Goal: Transaction & Acquisition: Purchase product/service

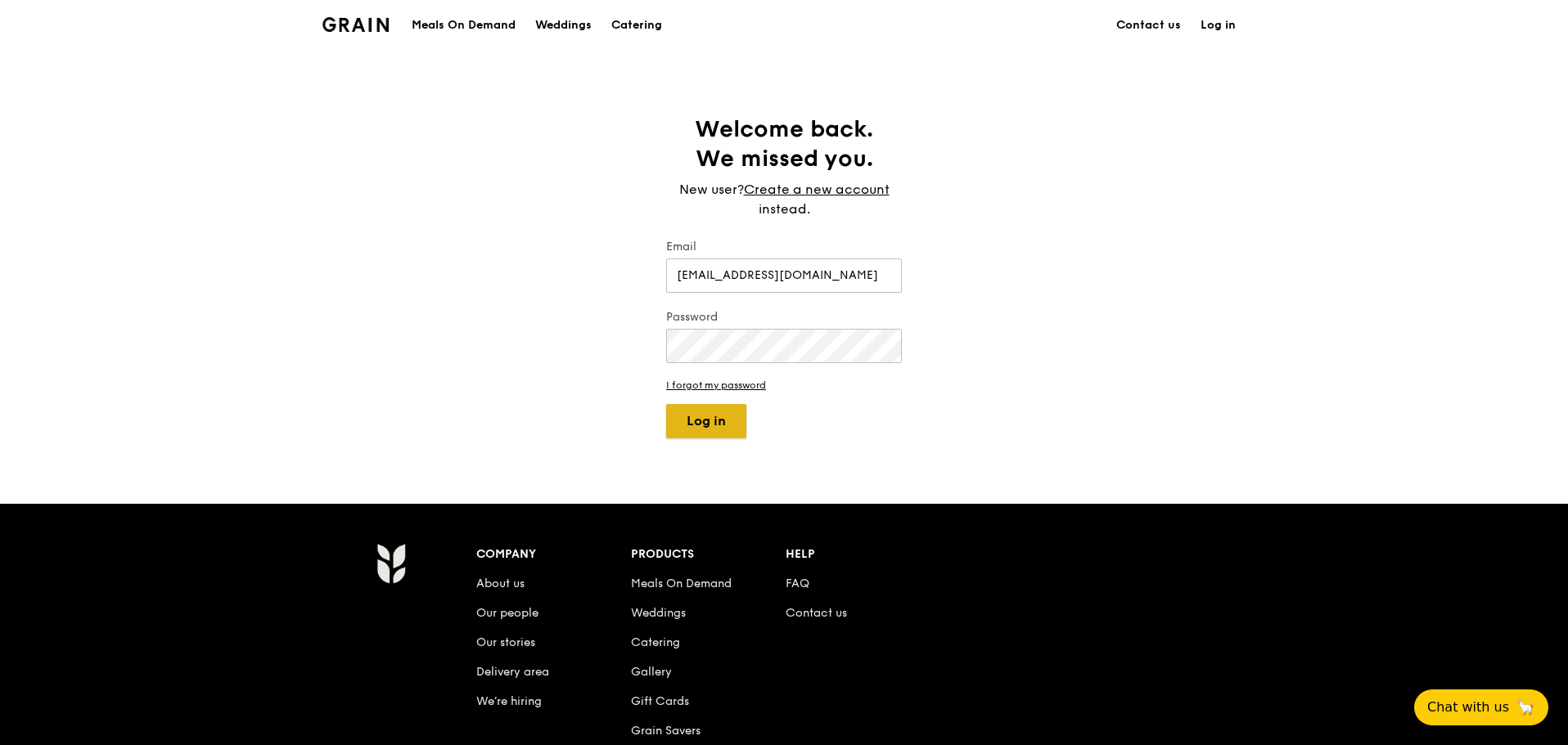
click at [715, 435] on button "Log in" at bounding box center [706, 421] width 80 height 34
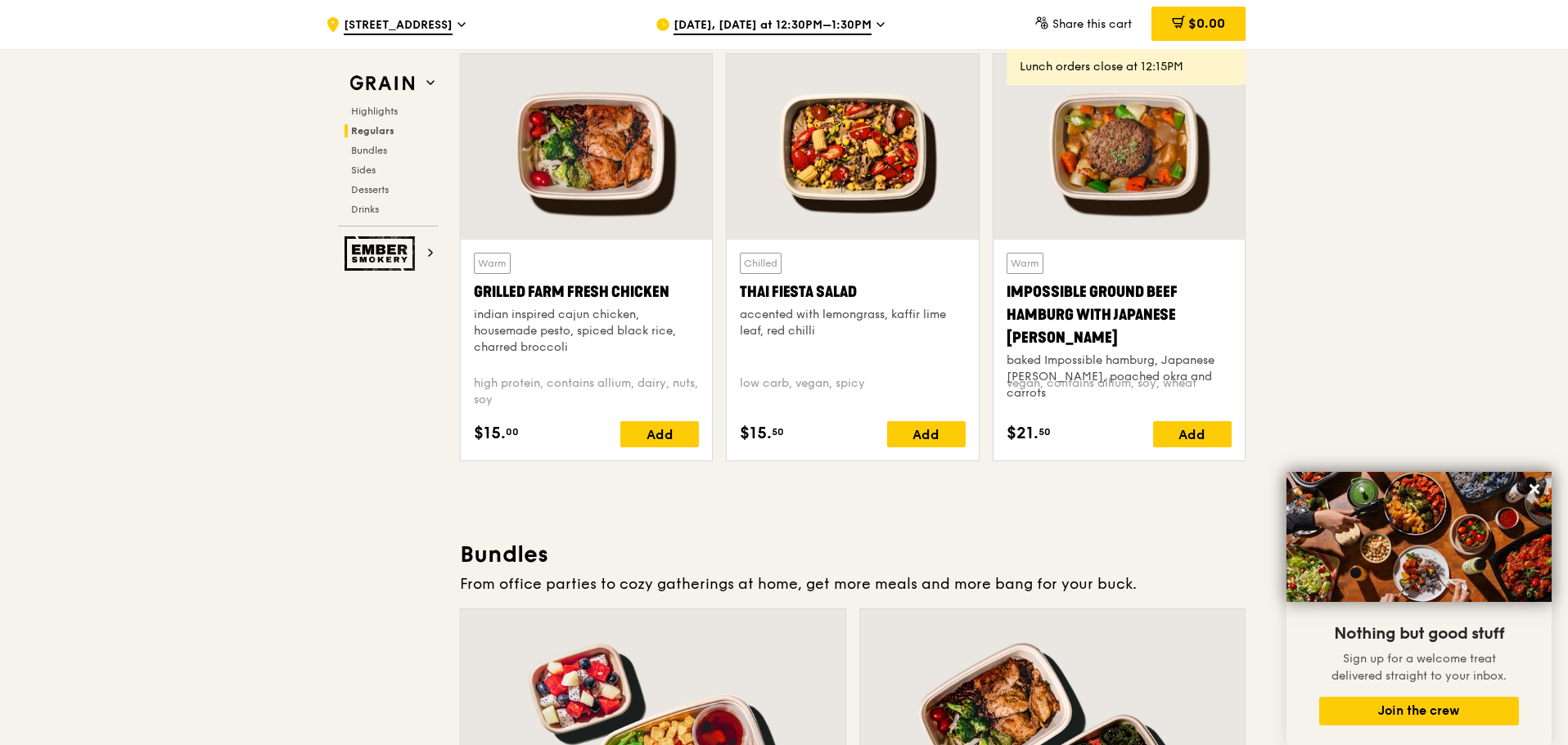
scroll to position [2373, 0]
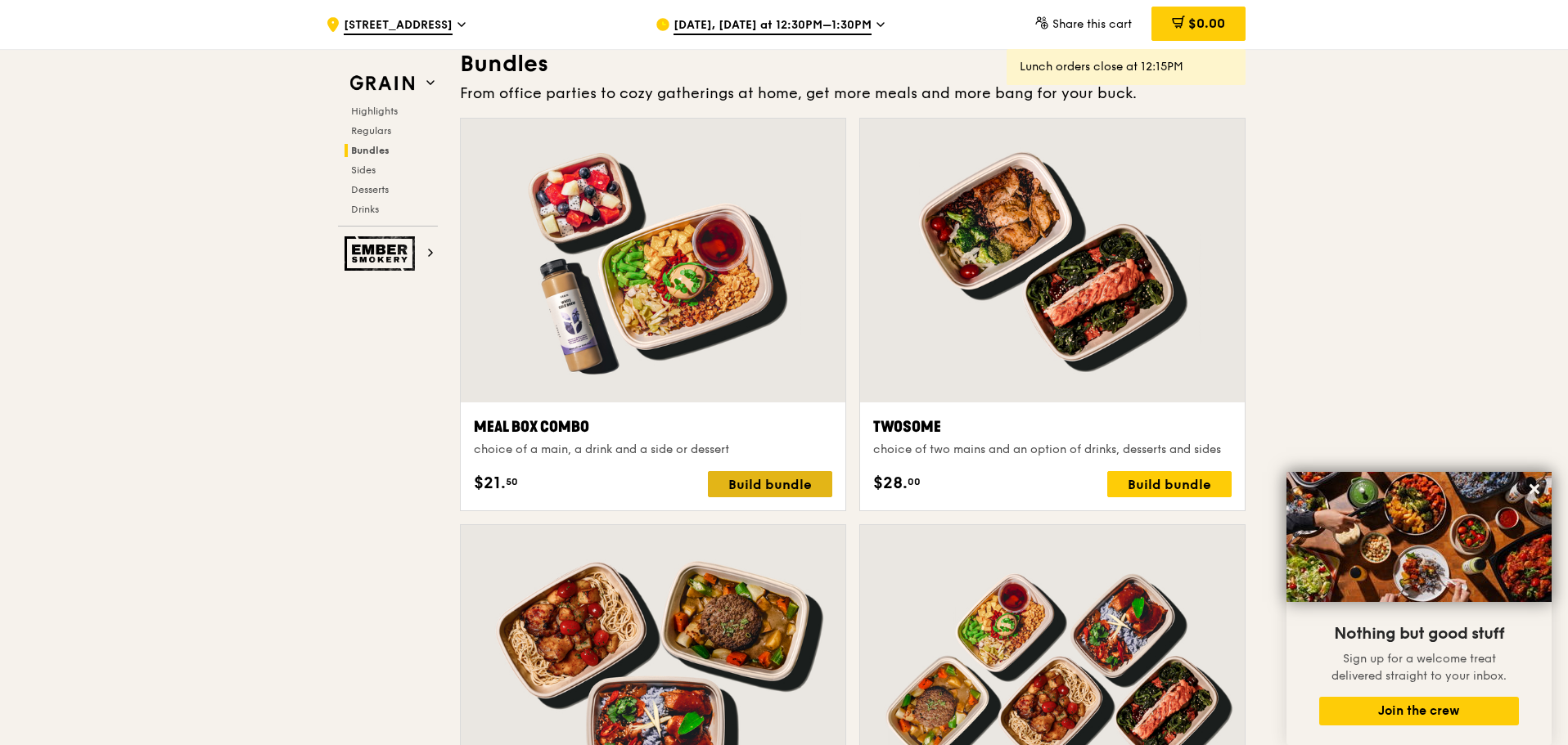
click at [744, 484] on div "Build bundle" at bounding box center [770, 484] width 124 height 26
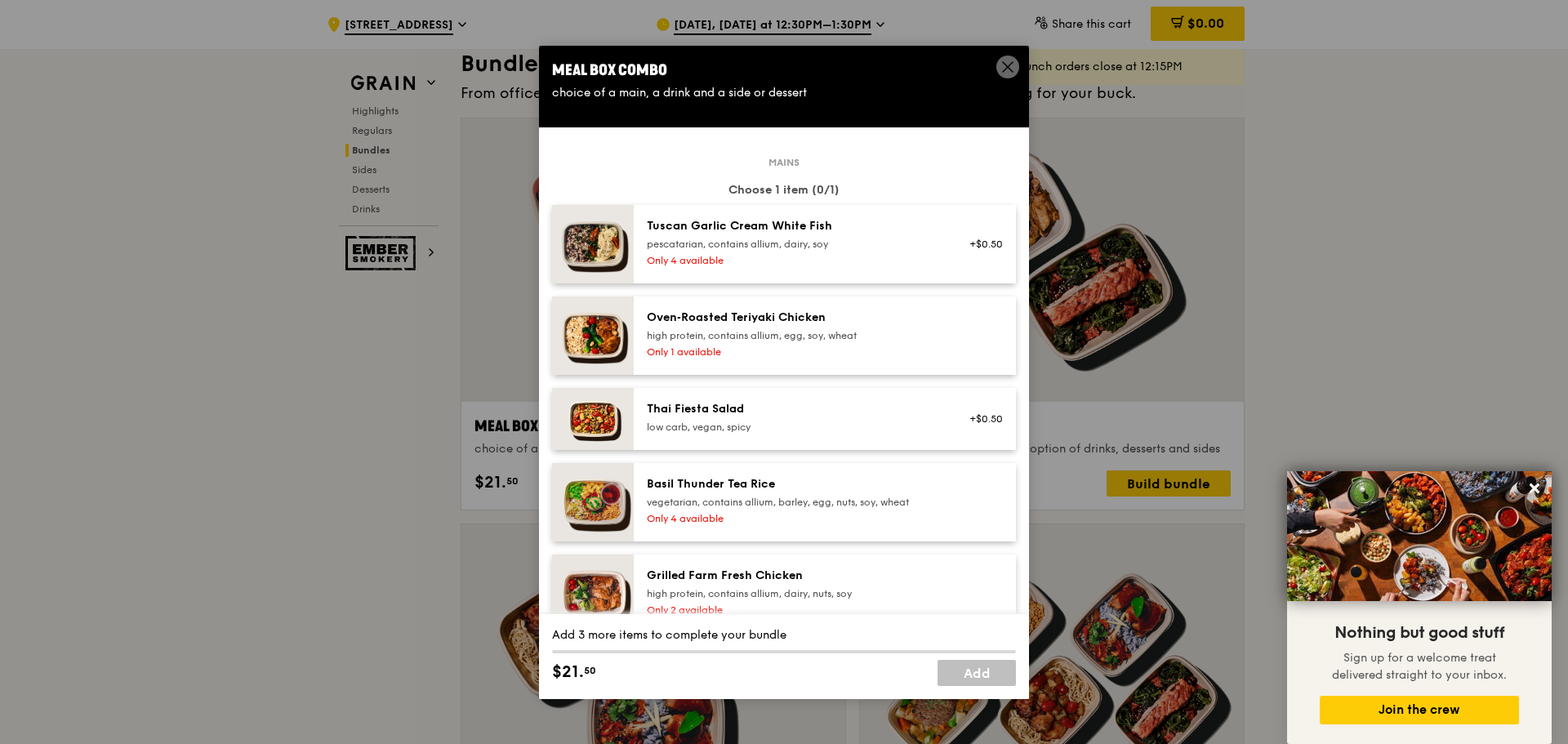
click at [1009, 61] on icon at bounding box center [1007, 66] width 15 height 15
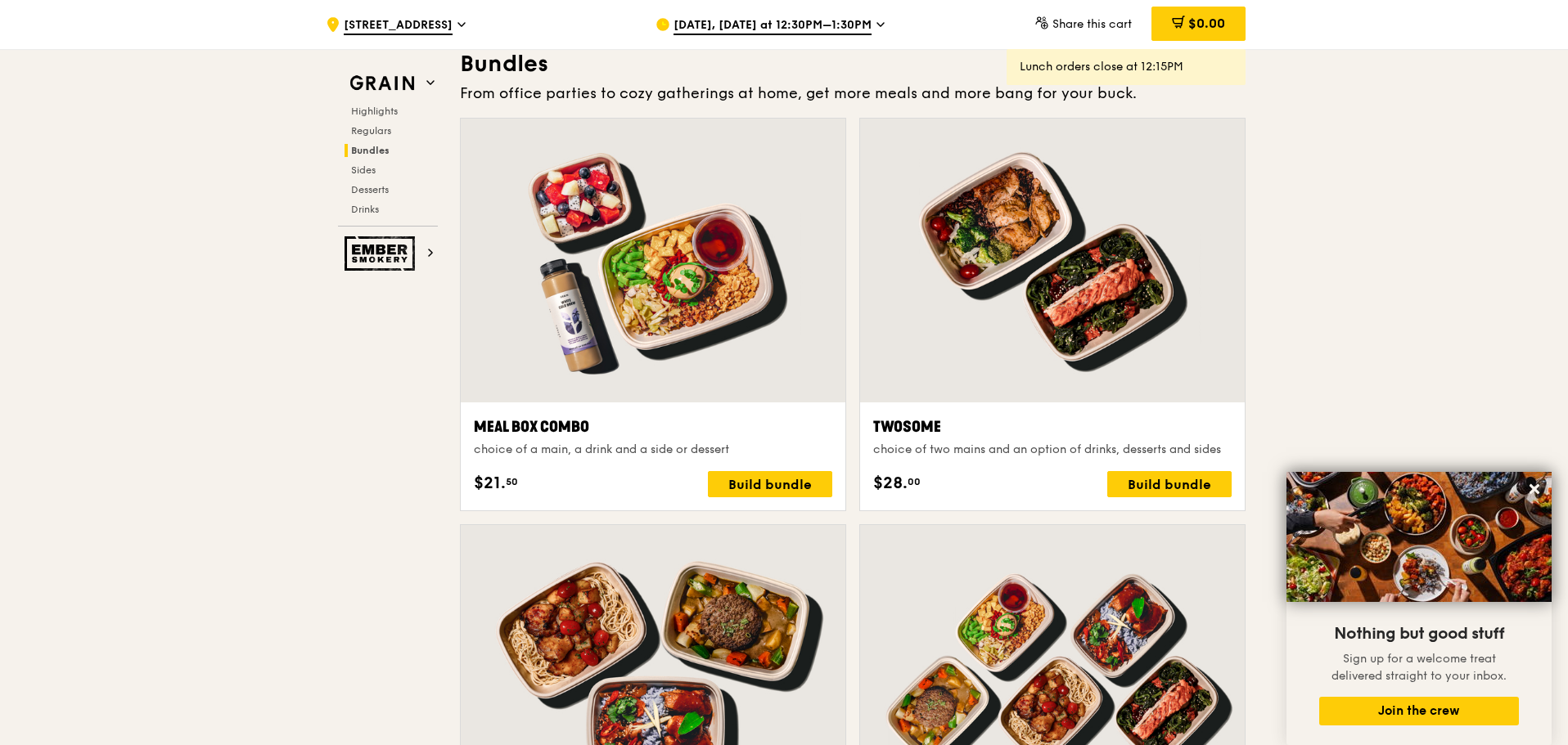
click at [757, 18] on span "[DATE], [DATE] at 12:30PM–1:30PM" at bounding box center [773, 26] width 198 height 18
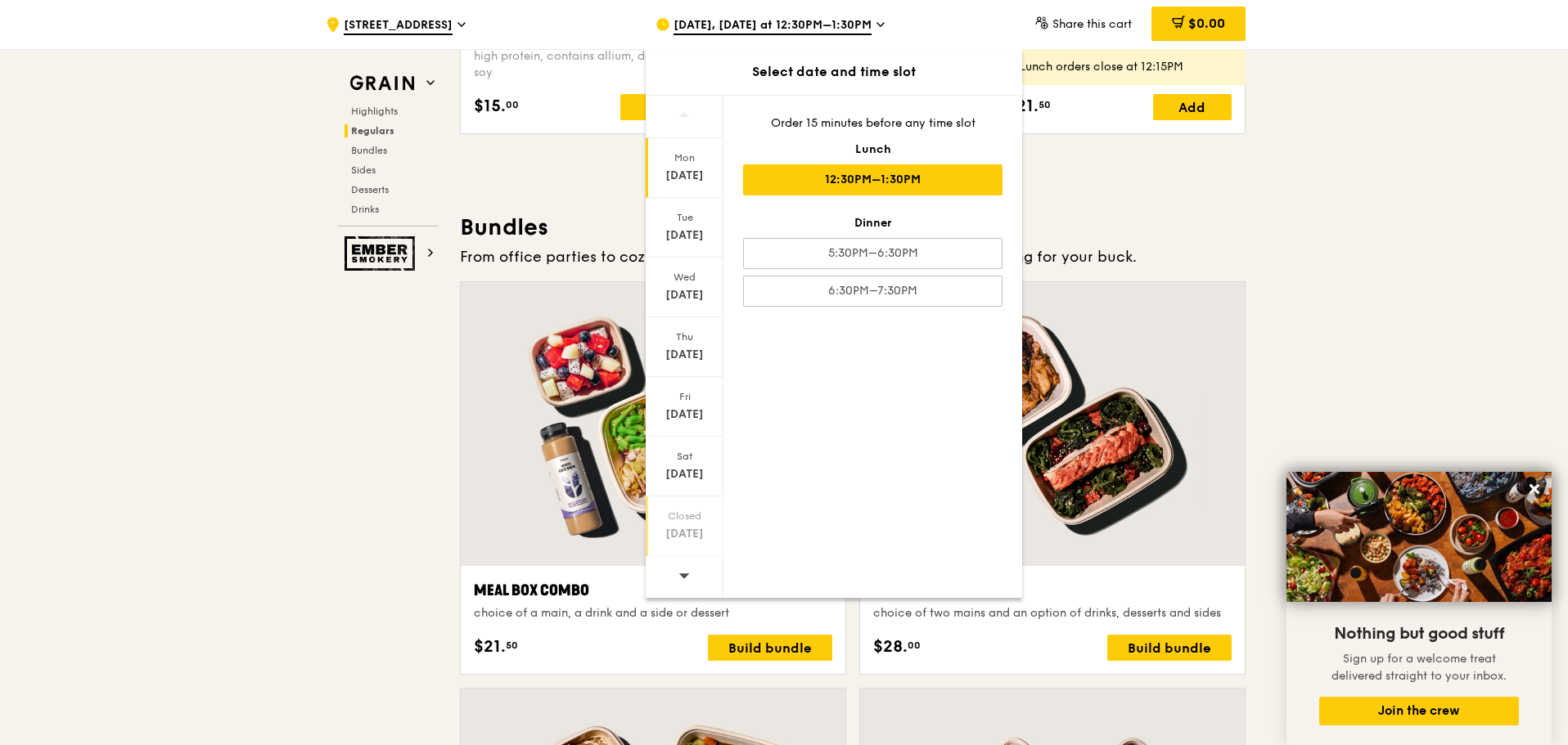
scroll to position [1882, 0]
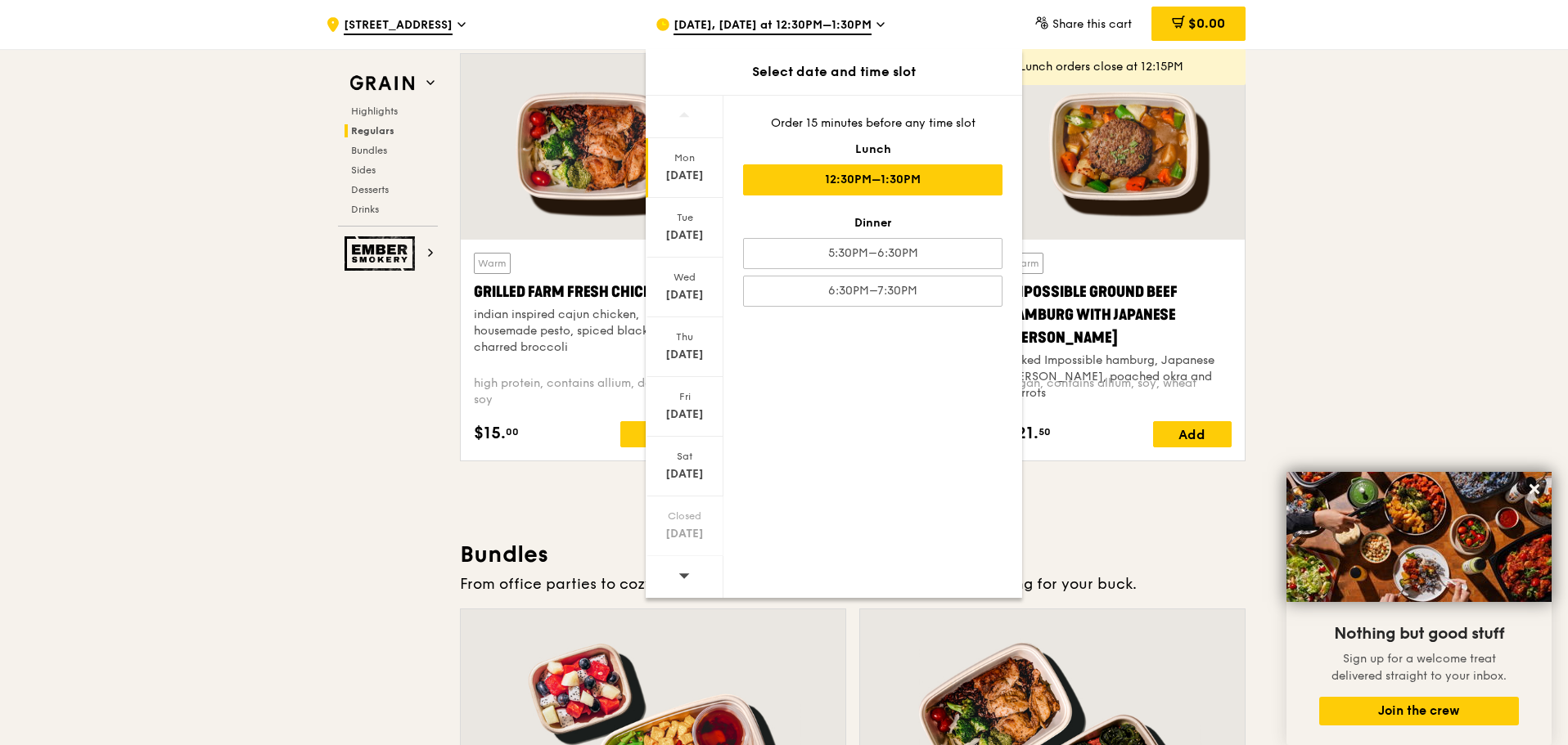
click at [694, 583] on div at bounding box center [685, 577] width 78 height 42
click at [694, 581] on div at bounding box center [685, 577] width 78 height 42
click at [685, 411] on div "[DATE]" at bounding box center [685, 414] width 73 height 17
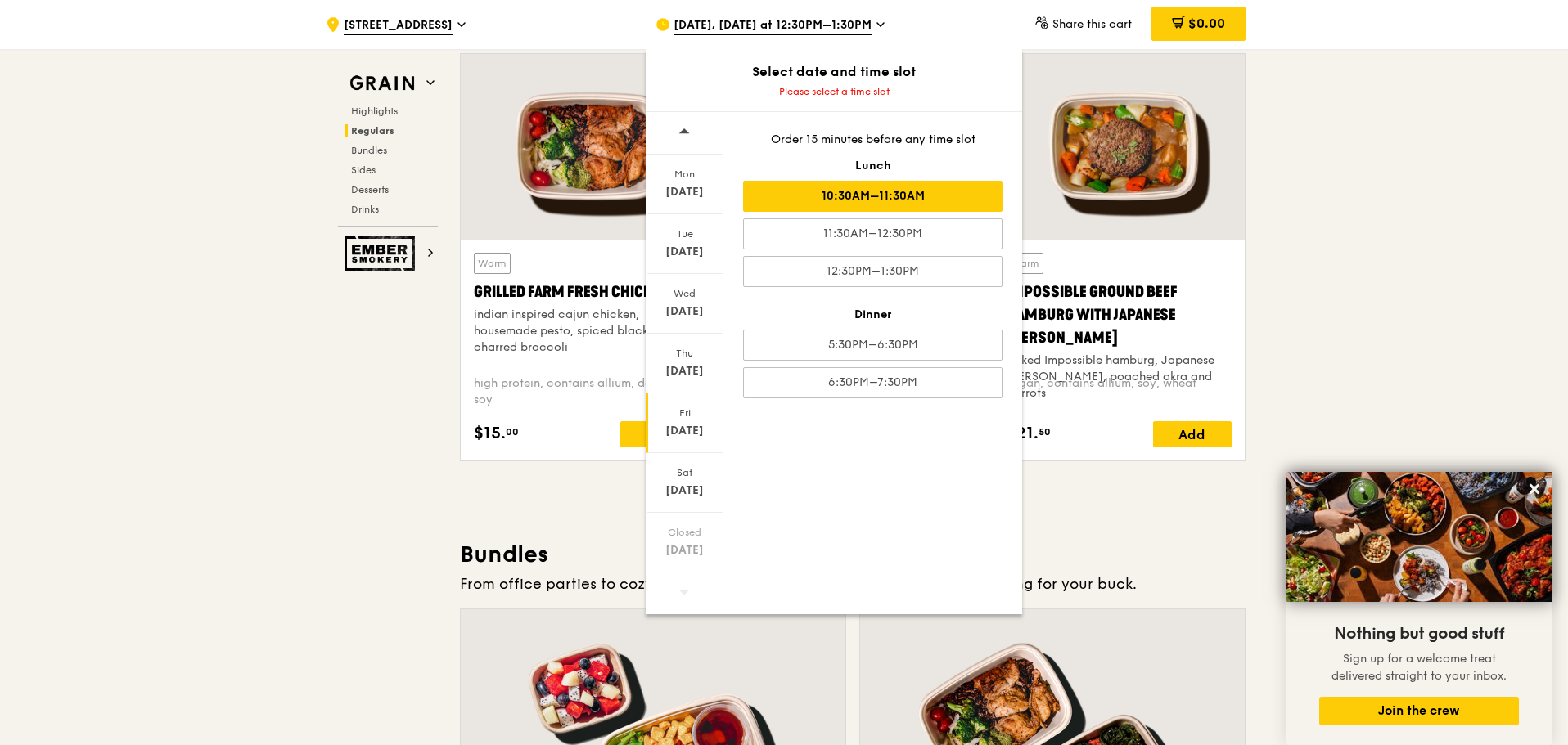
click at [886, 189] on div "10:30AM–11:30AM" at bounding box center [873, 196] width 260 height 31
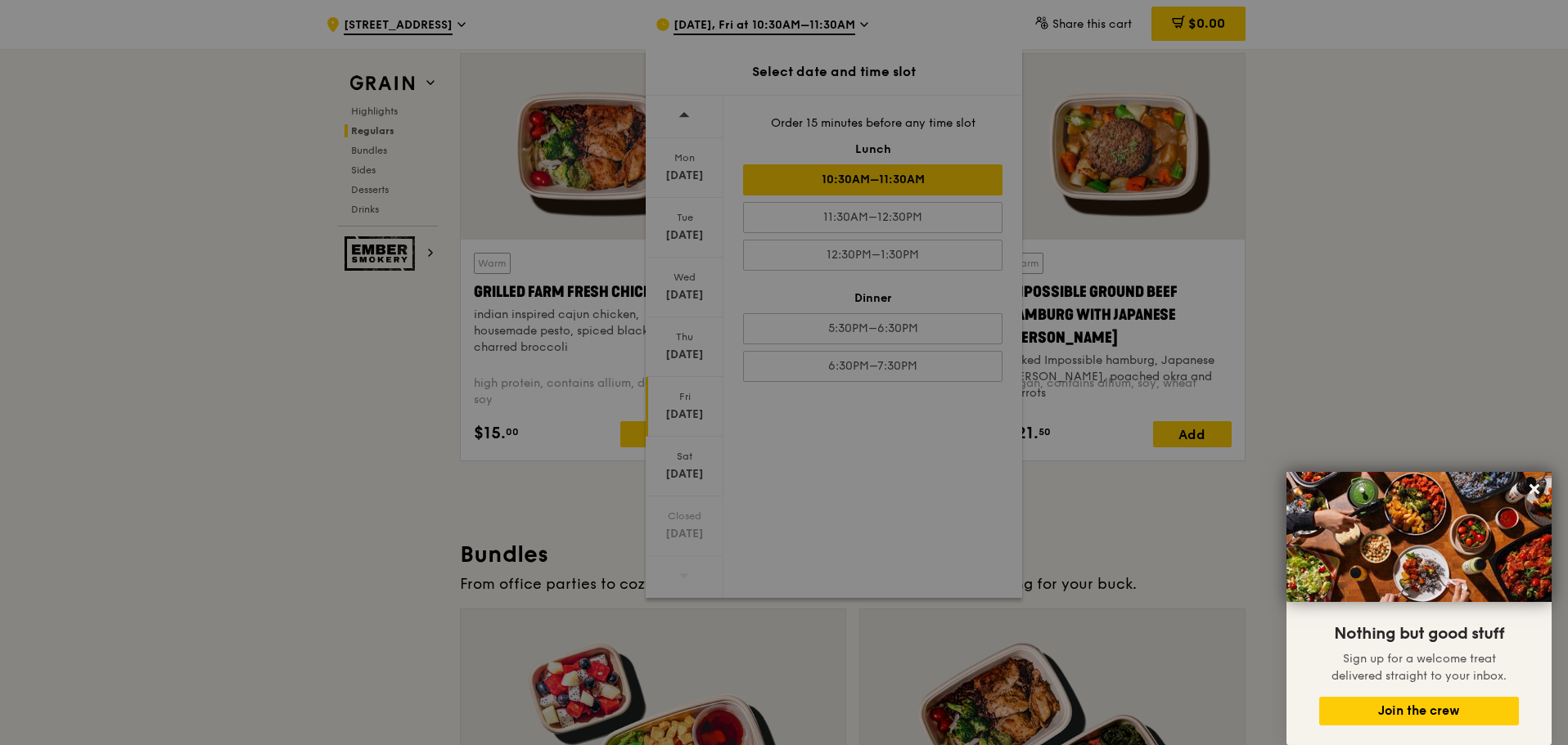
scroll to position [1865, 0]
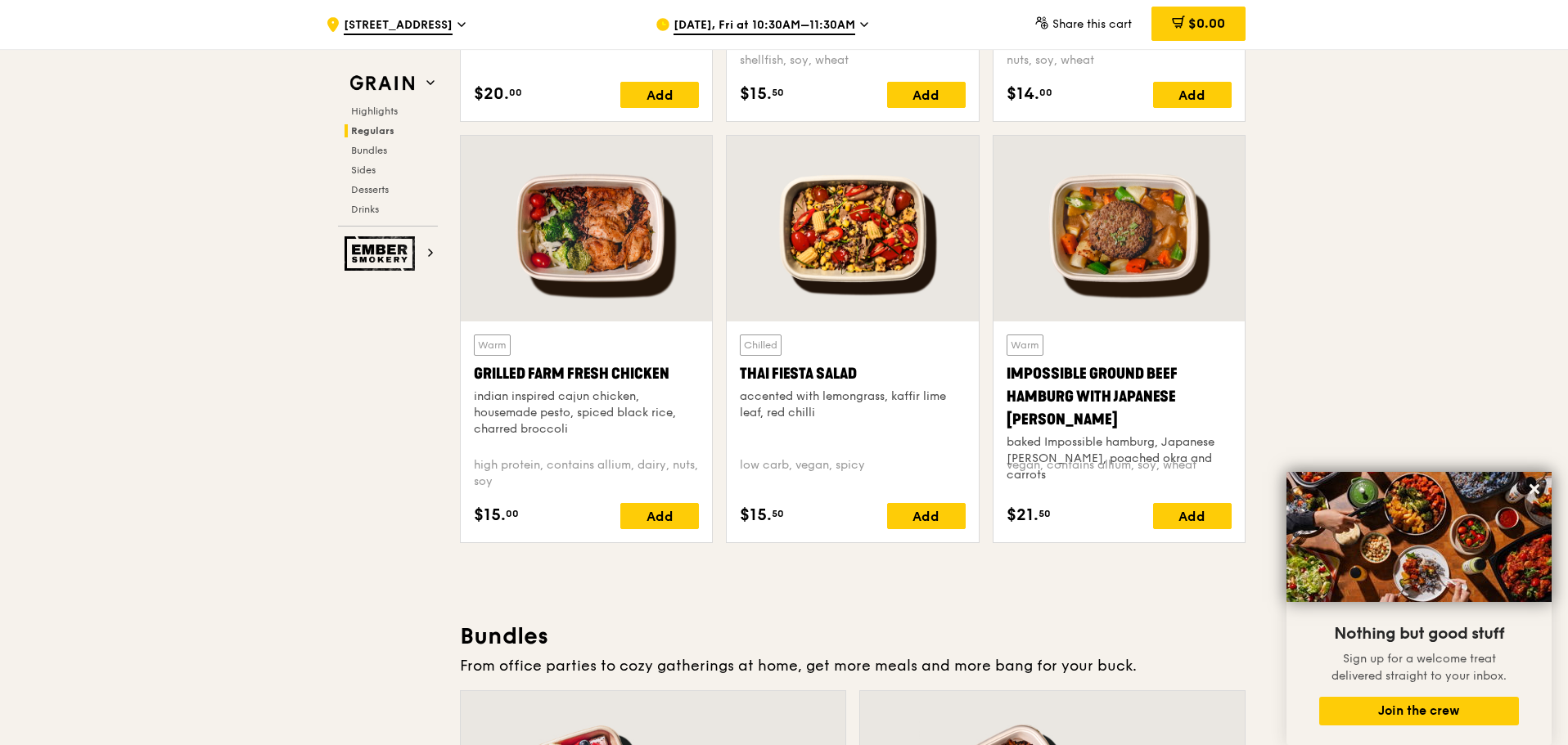
scroll to position [1882, 0]
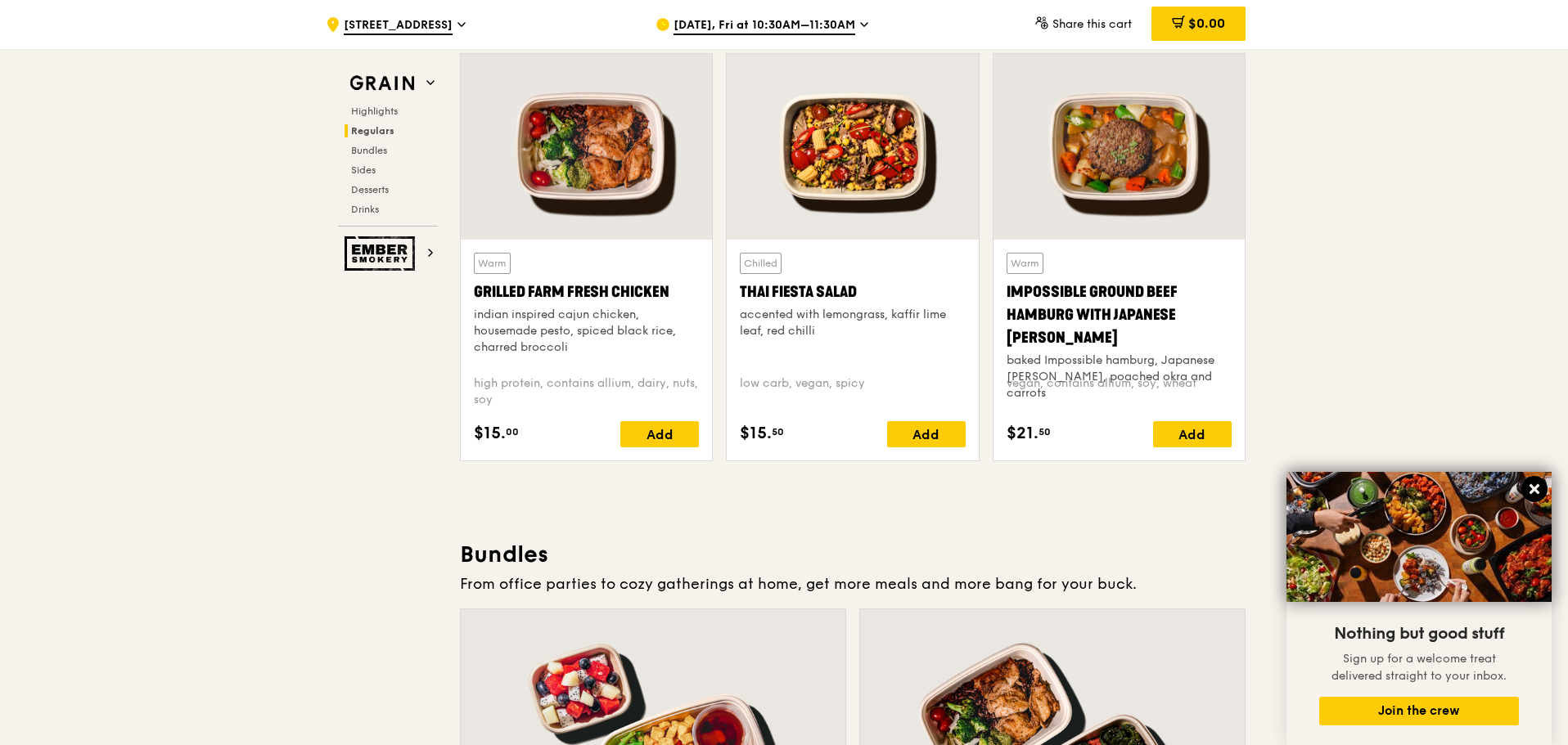
click at [1532, 486] on icon at bounding box center [1535, 489] width 10 height 10
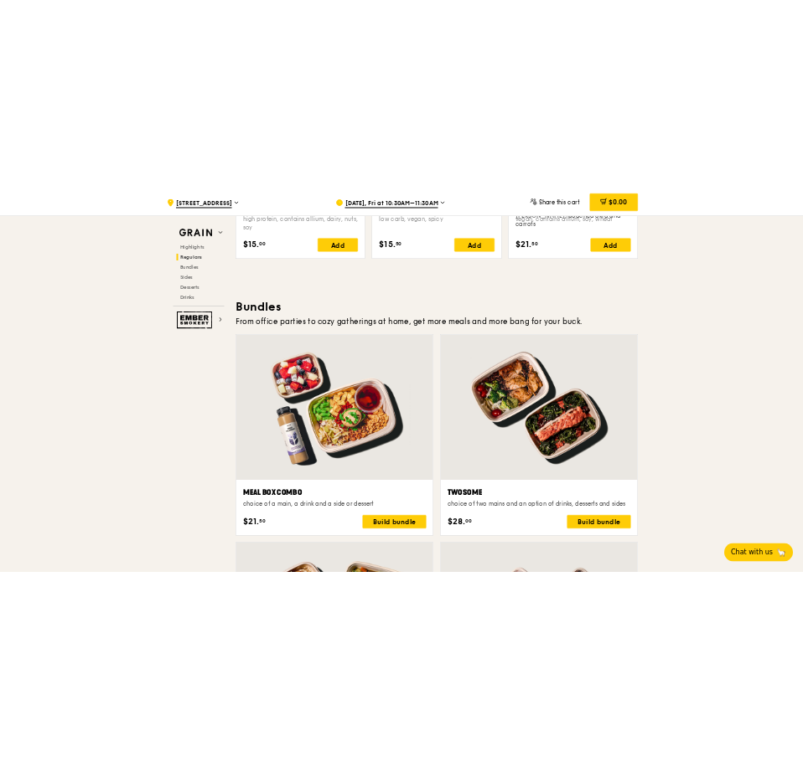
scroll to position [2514, 0]
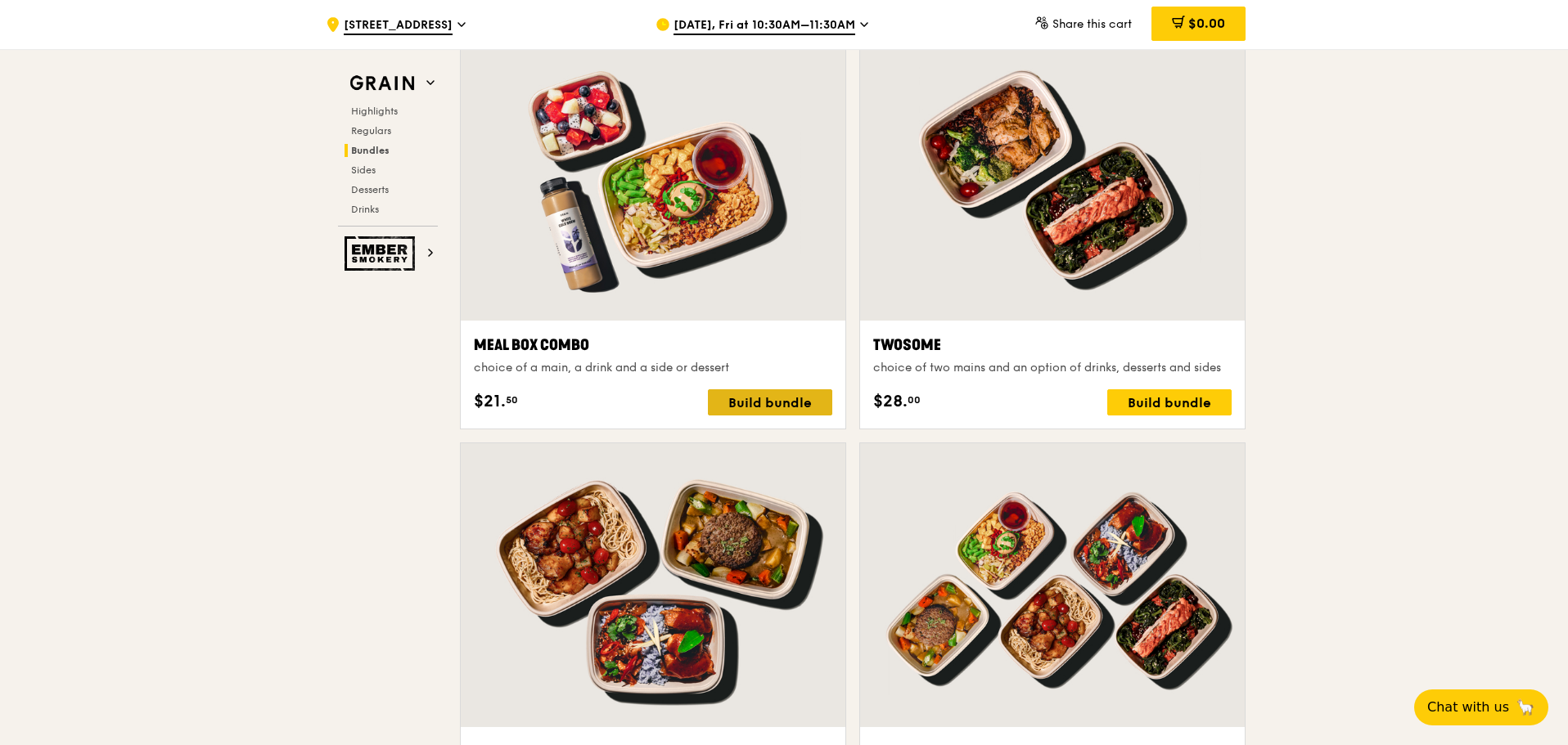
click at [735, 407] on div "Build bundle" at bounding box center [770, 402] width 124 height 26
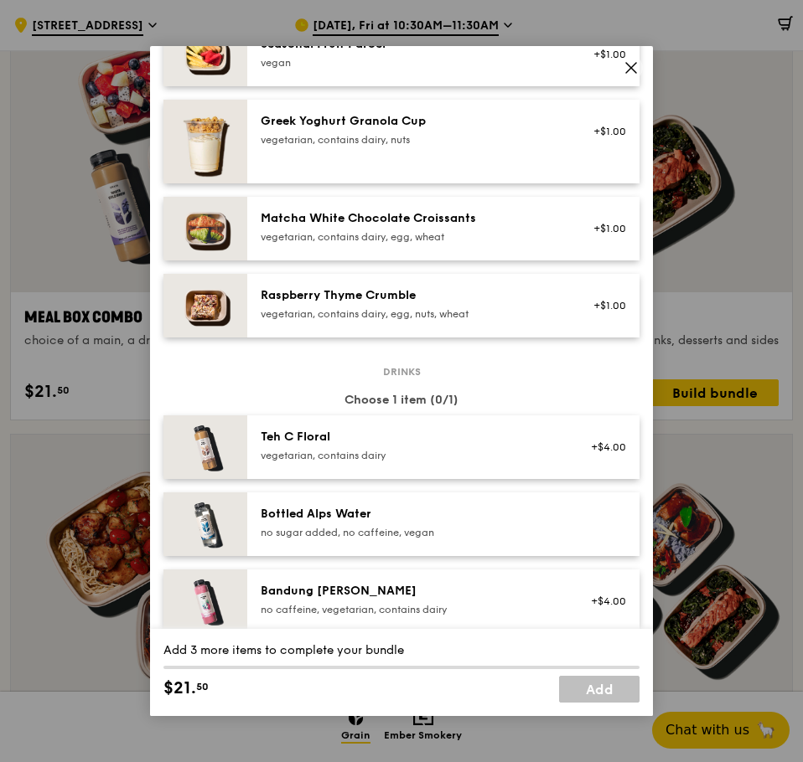
scroll to position [1592, 0]
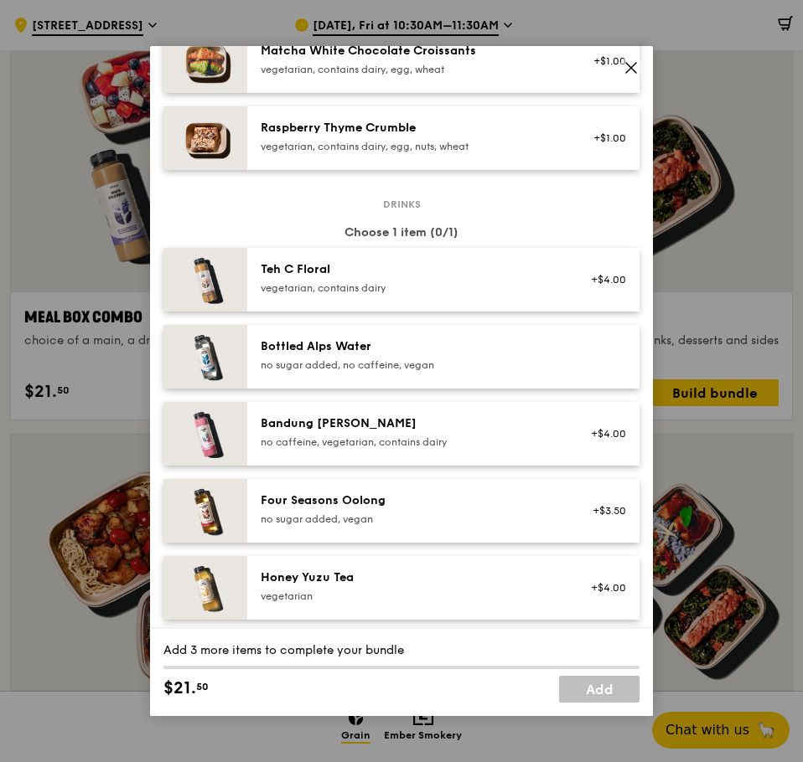
click at [630, 65] on icon at bounding box center [630, 67] width 15 height 15
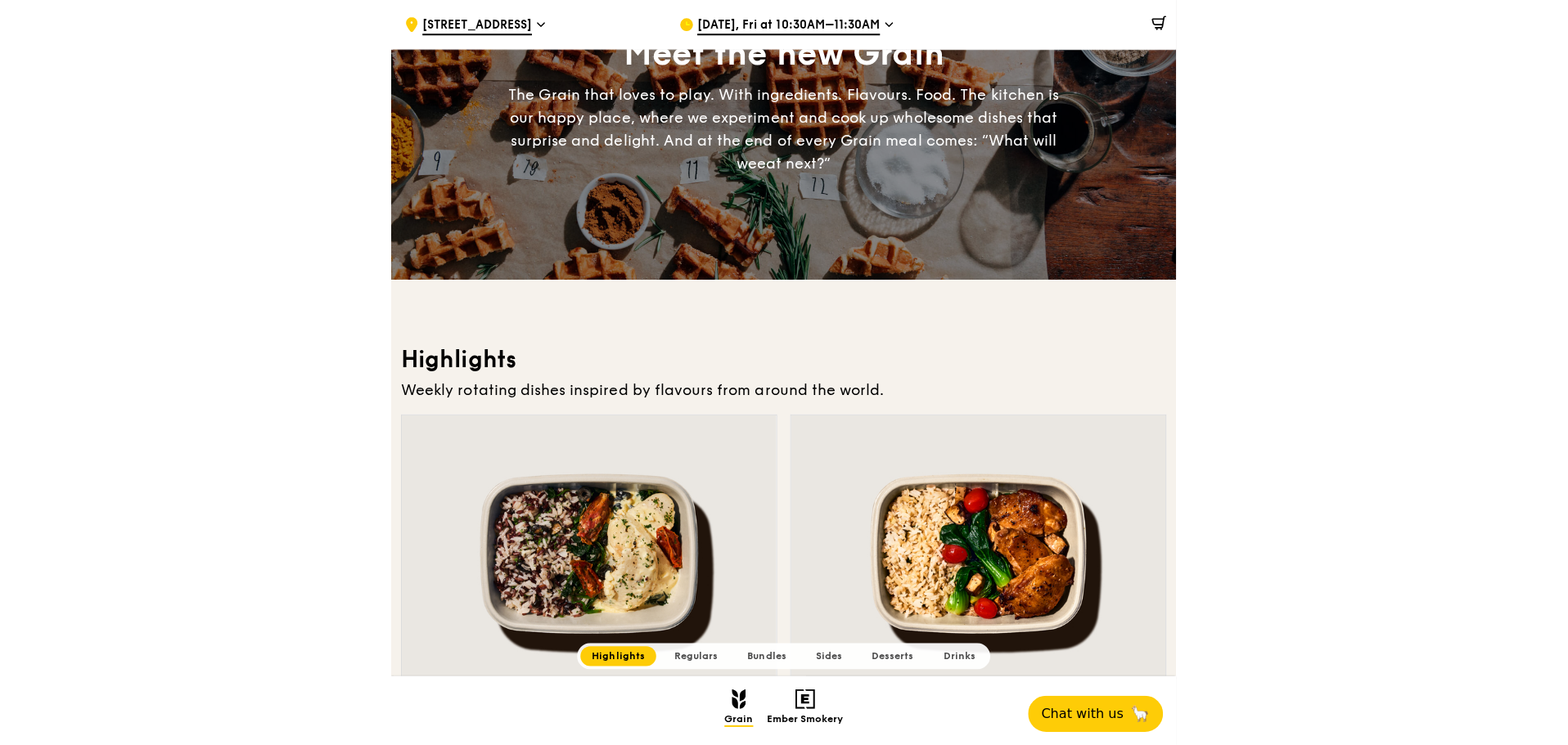
scroll to position [327, 0]
